Goal: Use online tool/utility: Utilize a website feature to perform a specific function

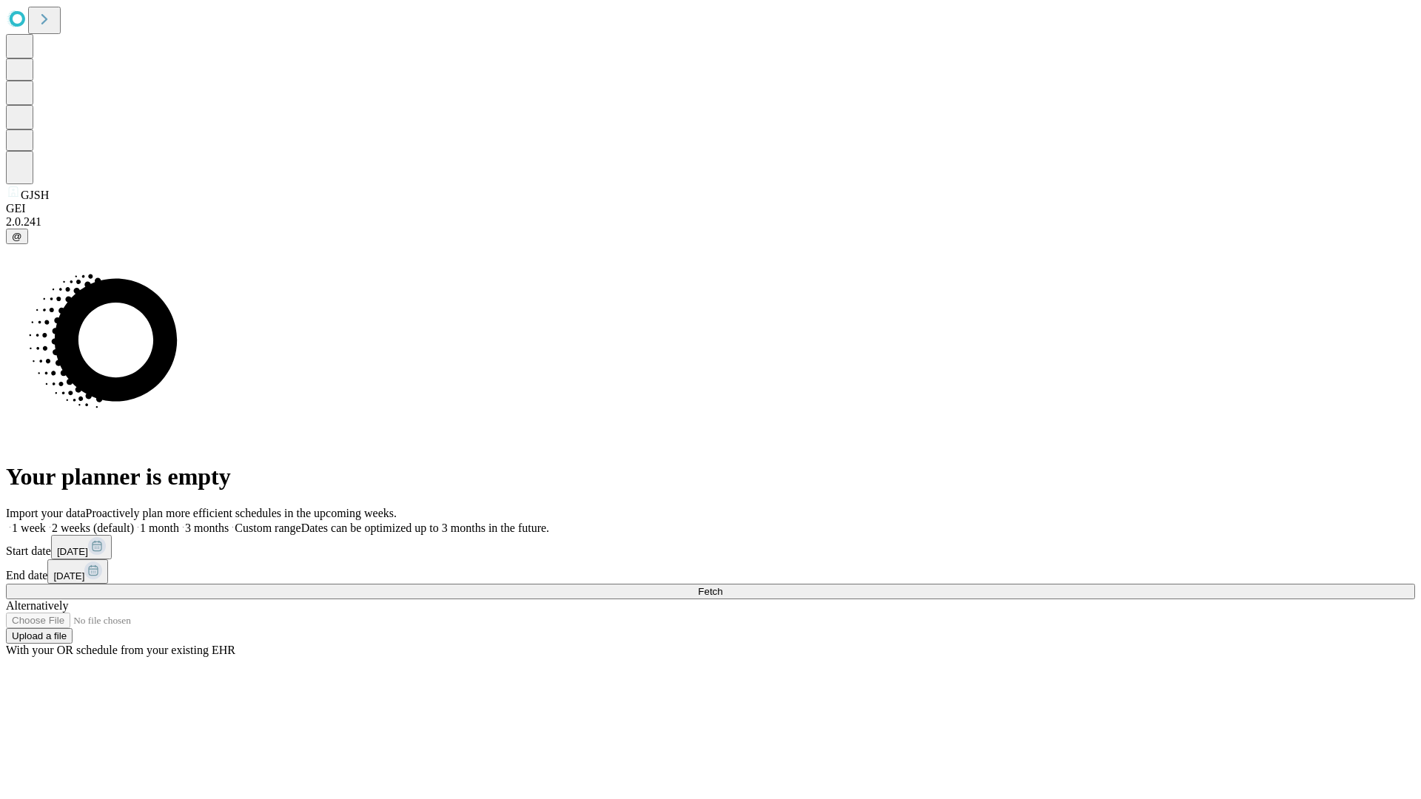
click at [722, 586] on span "Fetch" at bounding box center [710, 591] width 24 height 11
